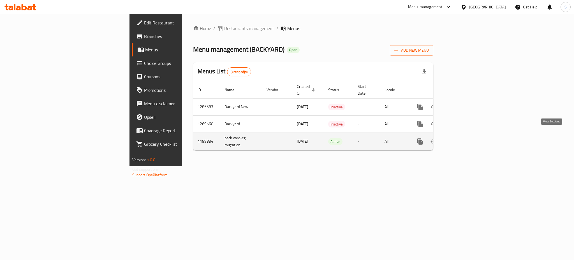
click at [464, 138] on icon "enhanced table" at bounding box center [461, 141] width 7 height 7
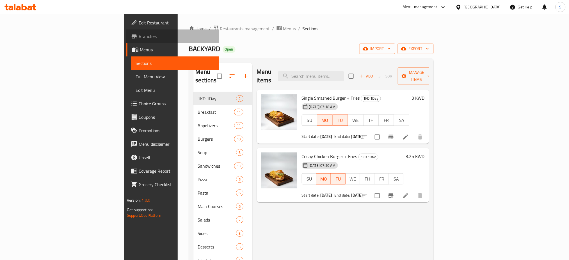
click at [139, 37] on span "Branches" at bounding box center [177, 36] width 76 height 7
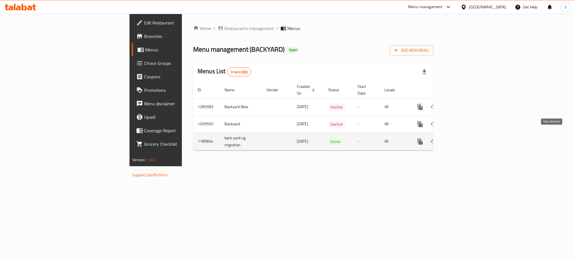
click at [463, 139] on icon "enhanced table" at bounding box center [460, 141] width 5 height 5
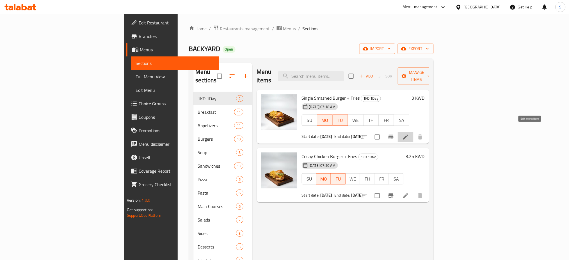
click at [408, 134] on icon at bounding box center [405, 136] width 5 height 5
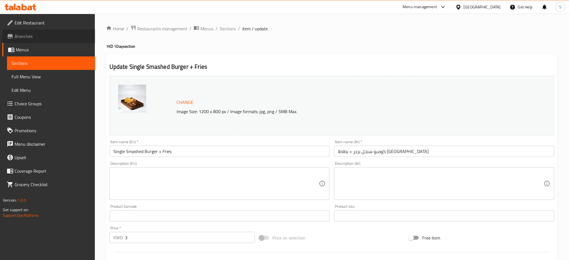
click at [33, 37] on span "Branches" at bounding box center [53, 36] width 76 height 7
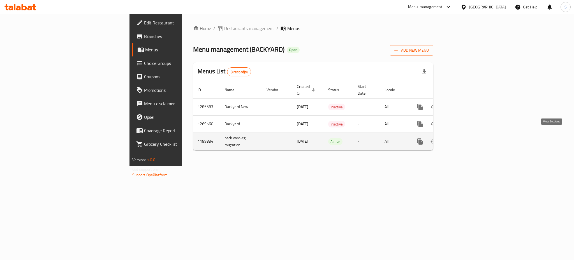
click at [463, 139] on icon "enhanced table" at bounding box center [460, 141] width 5 height 5
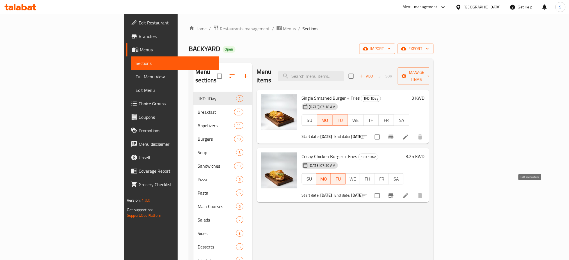
click at [409, 192] on icon at bounding box center [405, 195] width 7 height 7
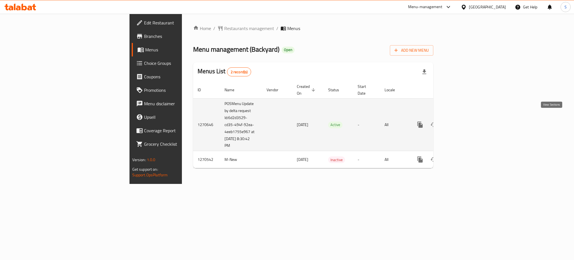
click at [463, 122] on icon "enhanced table" at bounding box center [460, 124] width 5 height 5
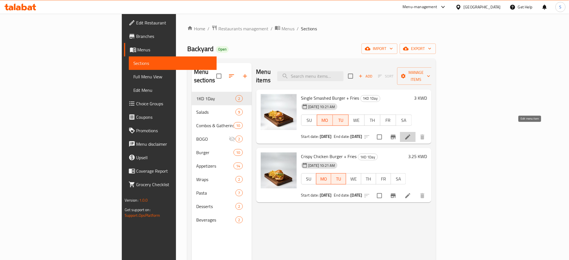
click at [411, 134] on icon at bounding box center [407, 137] width 7 height 7
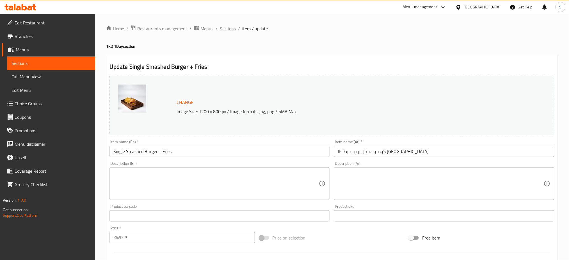
click at [231, 28] on span "Sections" at bounding box center [228, 28] width 16 height 7
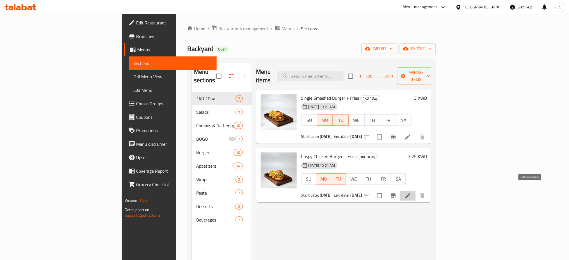
click at [411, 192] on icon at bounding box center [407, 195] width 7 height 7
